Goal: Task Accomplishment & Management: Complete application form

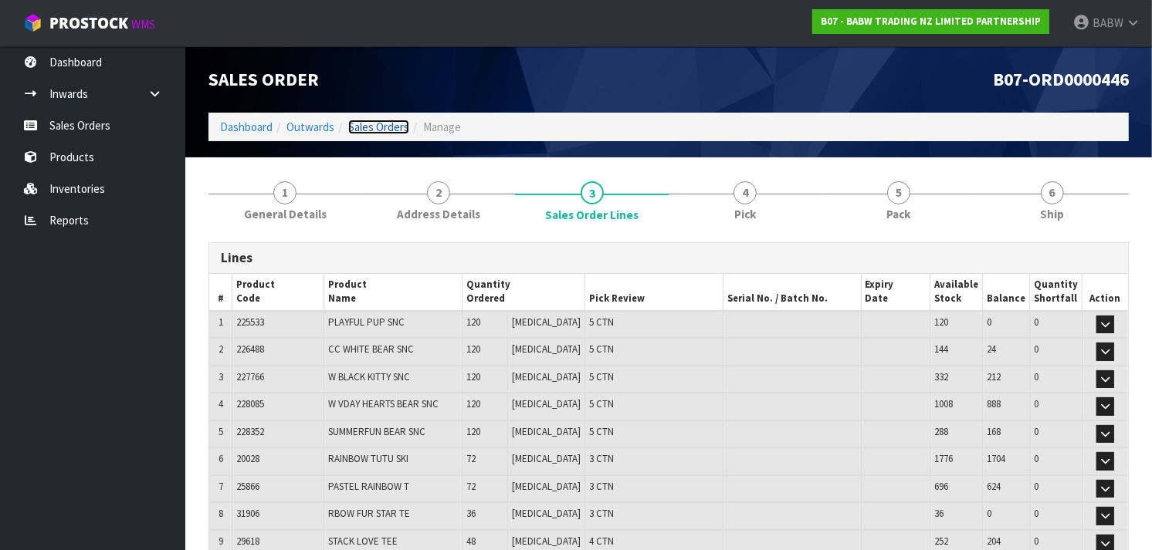
click at [401, 134] on link "Sales Orders" at bounding box center [378, 127] width 61 height 15
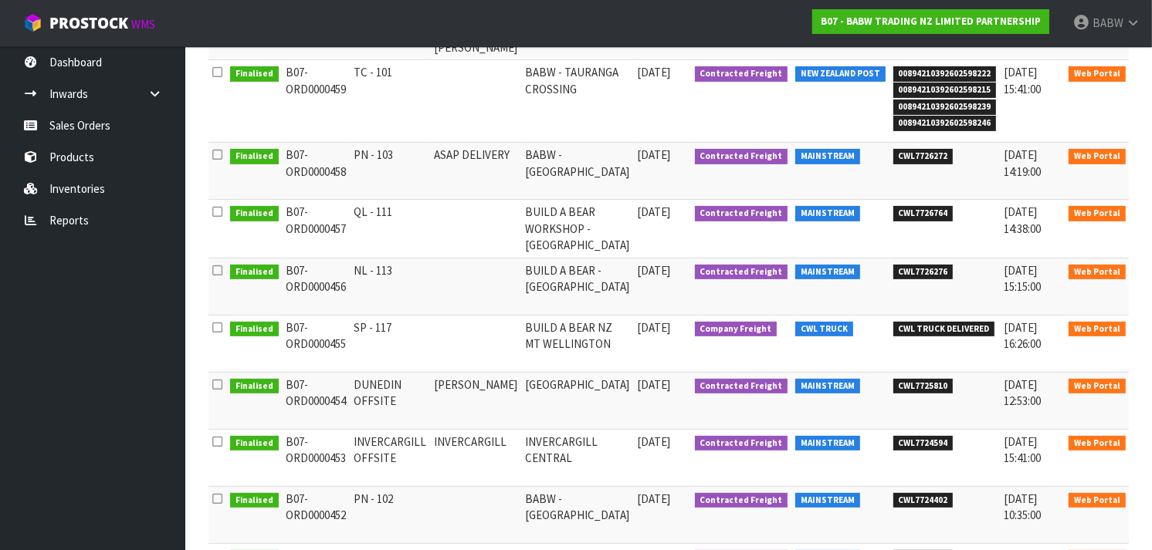
scroll to position [320, 0]
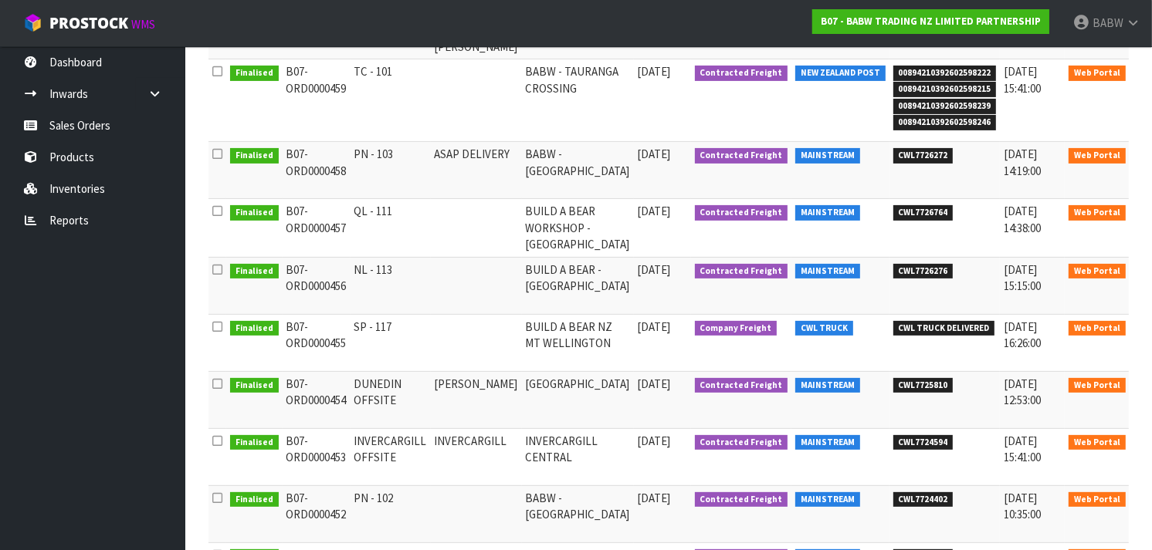
click at [1136, 324] on link at bounding box center [1150, 331] width 29 height 25
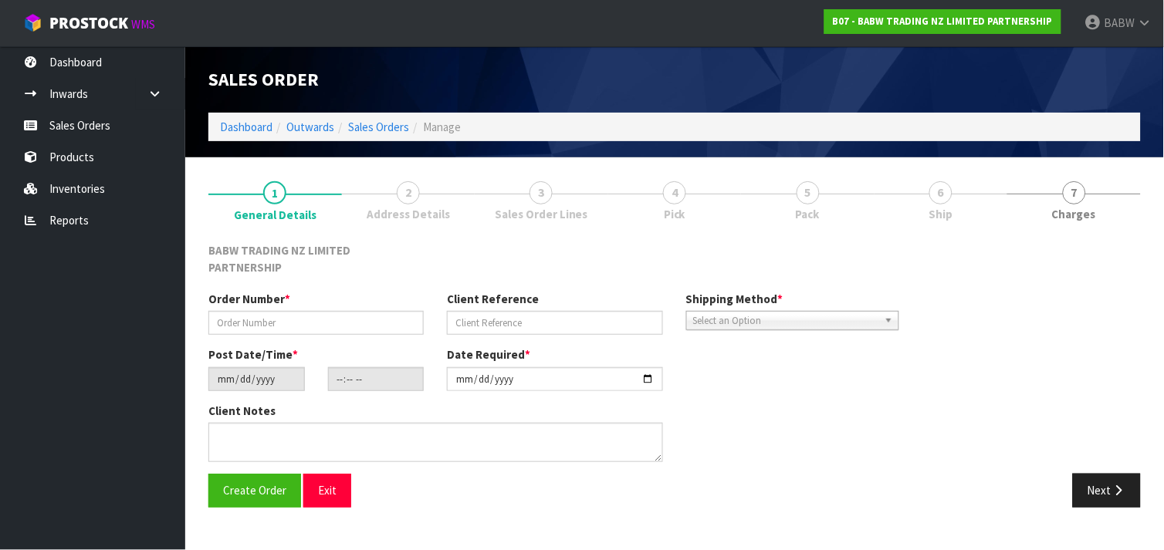
click at [1110, 324] on div "Order Number * Client Reference Shipping Method * Pickup Contracted Freight Sel…" at bounding box center [675, 382] width 956 height 183
type input "SP - 117"
type input "[DATE]"
type input "13:19:00.000"
type input "[DATE]"
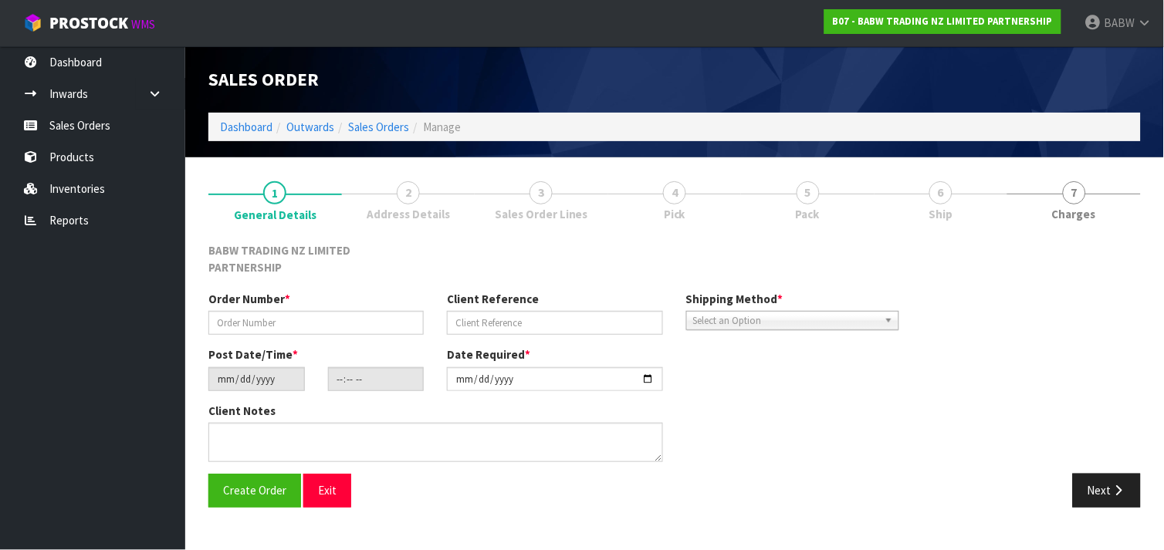
type textarea "CALL/MESSGAE AFTERNOON PRIOR TO MORNING DELIVERY - FRANKI 0273810540, TO MAKE S…"
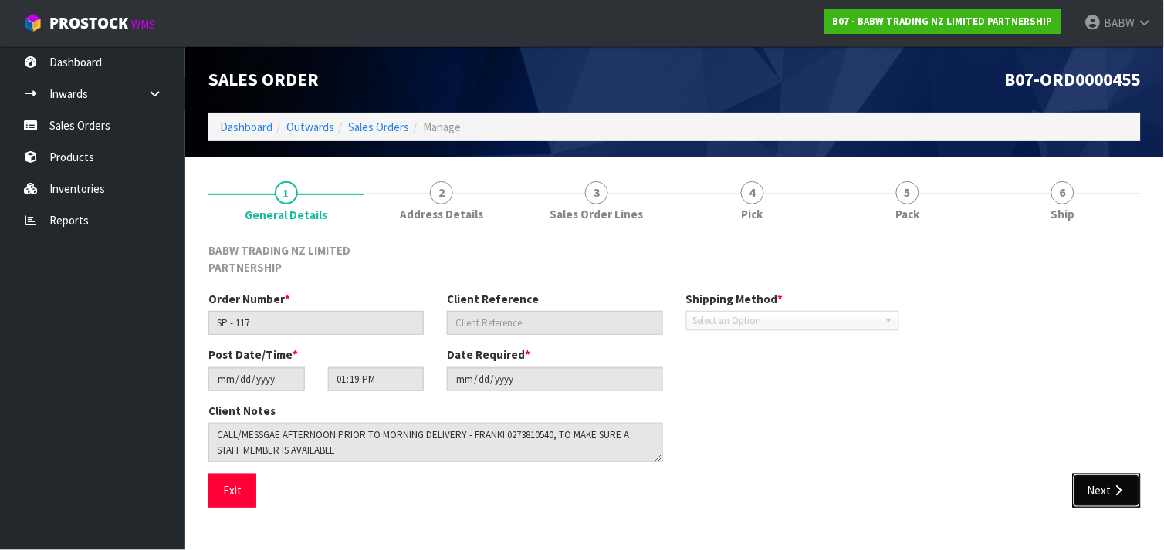
click at [1106, 479] on button "Next" at bounding box center [1107, 490] width 68 height 33
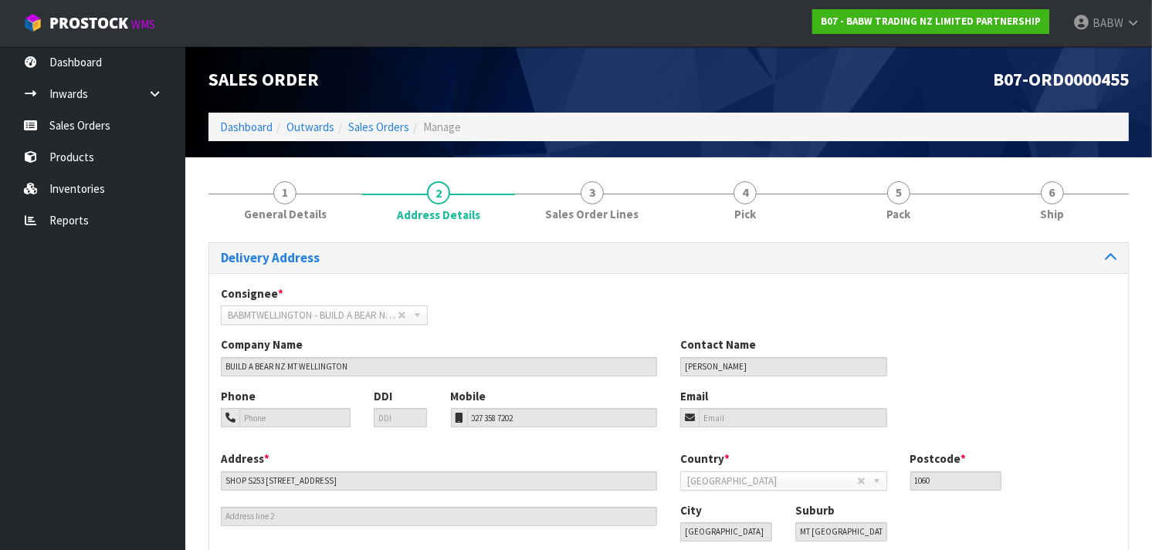
scroll to position [99, 0]
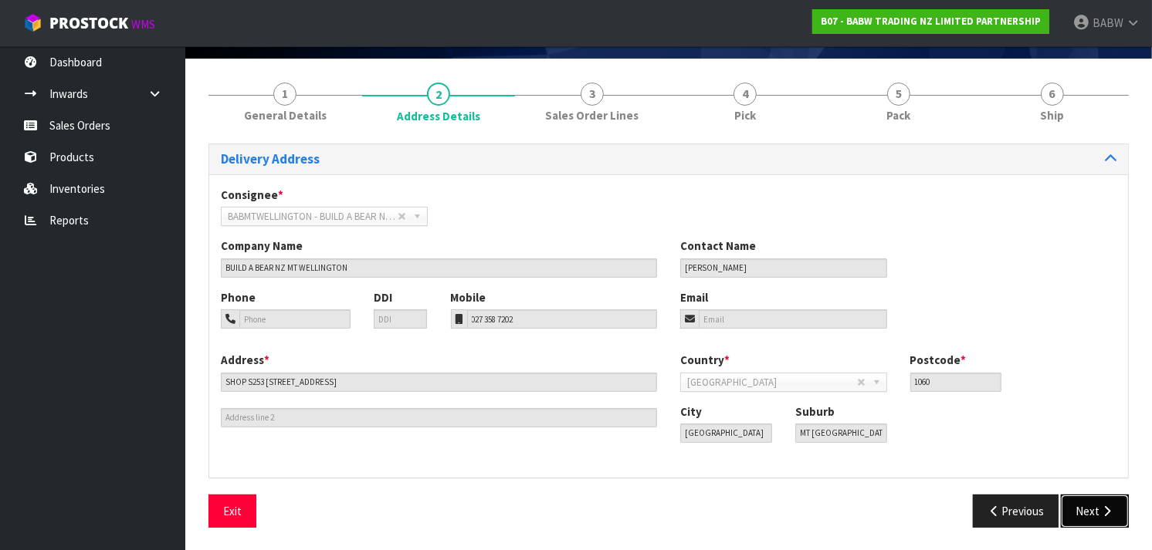
click at [1106, 527] on button "Next" at bounding box center [1095, 511] width 68 height 33
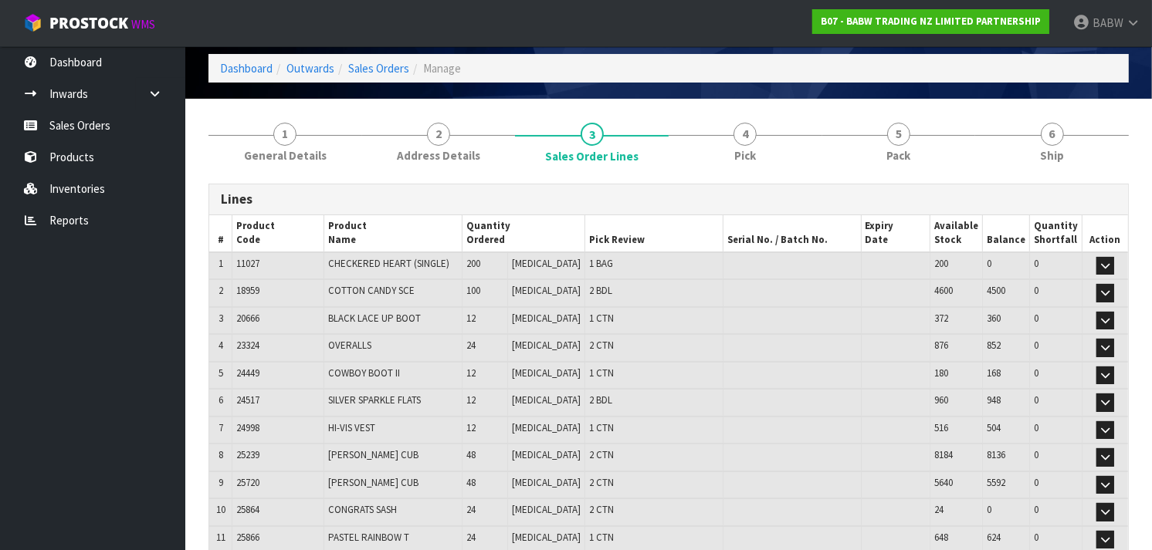
scroll to position [44, 0]
